Goal: Download file/media

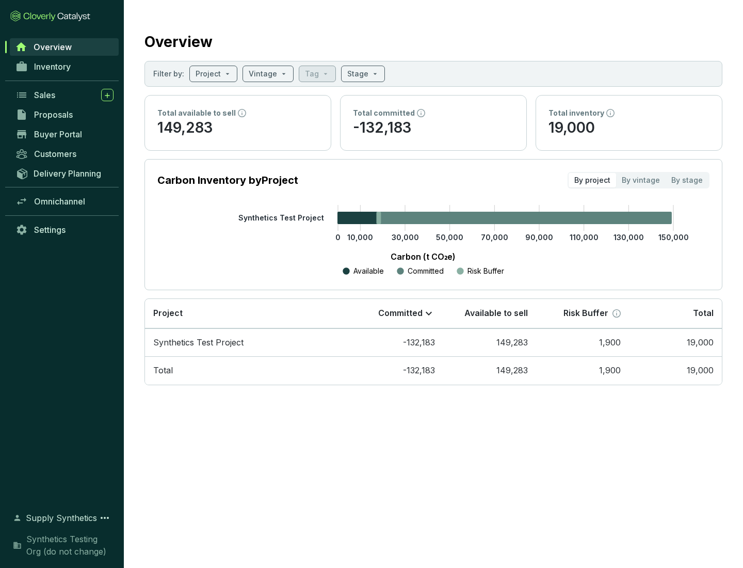
click at [65, 115] on span "Proposals" at bounding box center [53, 114] width 39 height 10
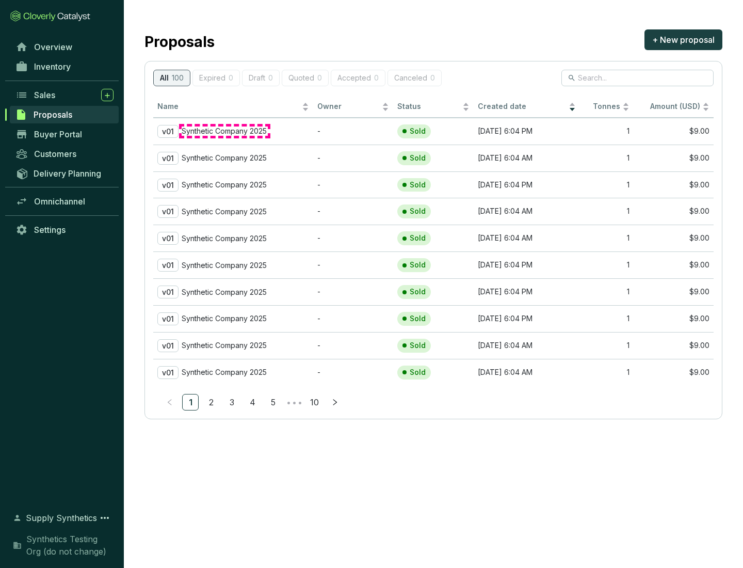
click at [224, 131] on p "Synthetic Company 2025" at bounding box center [224, 130] width 85 height 9
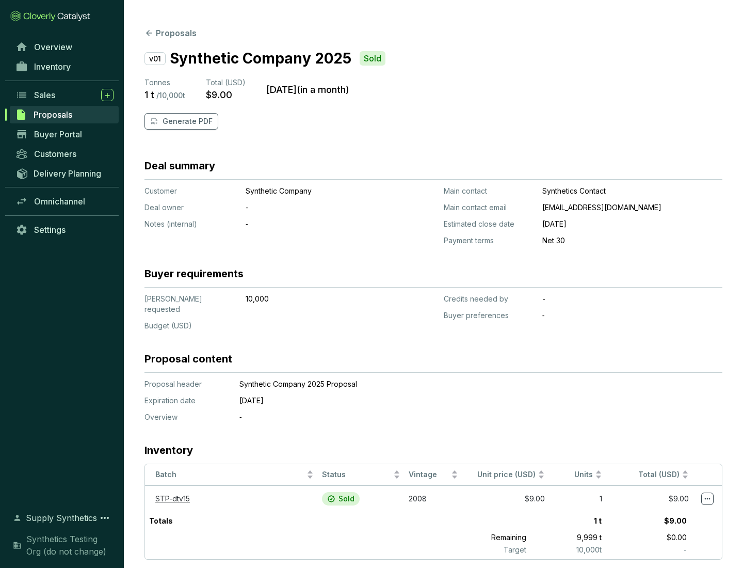
click at [186, 121] on p "Generate PDF" at bounding box center [188, 121] width 50 height 10
click at [641, 566] on div "Download Complete" at bounding box center [640, 572] width 155 height 12
